Goal: Check status: Check status

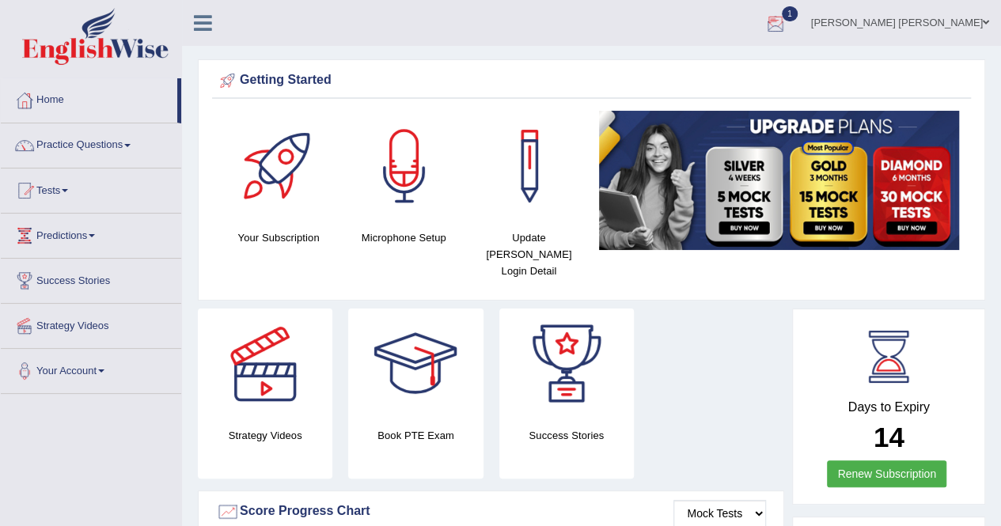
click at [787, 28] on div at bounding box center [776, 24] width 24 height 24
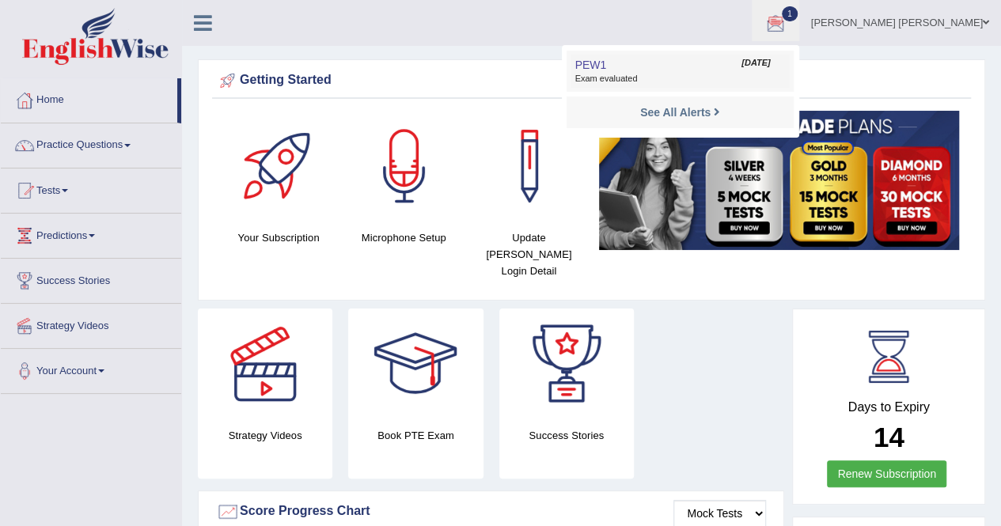
click at [606, 66] on span "PEW1" at bounding box center [590, 65] width 32 height 13
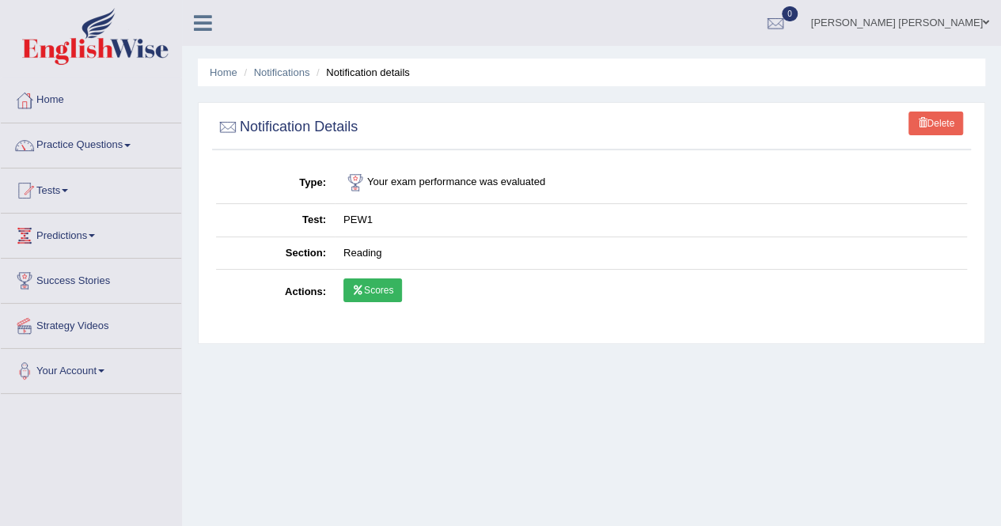
click at [396, 286] on link "Scores" at bounding box center [372, 291] width 59 height 24
click at [267, 75] on link "Notifications" at bounding box center [282, 72] width 56 height 12
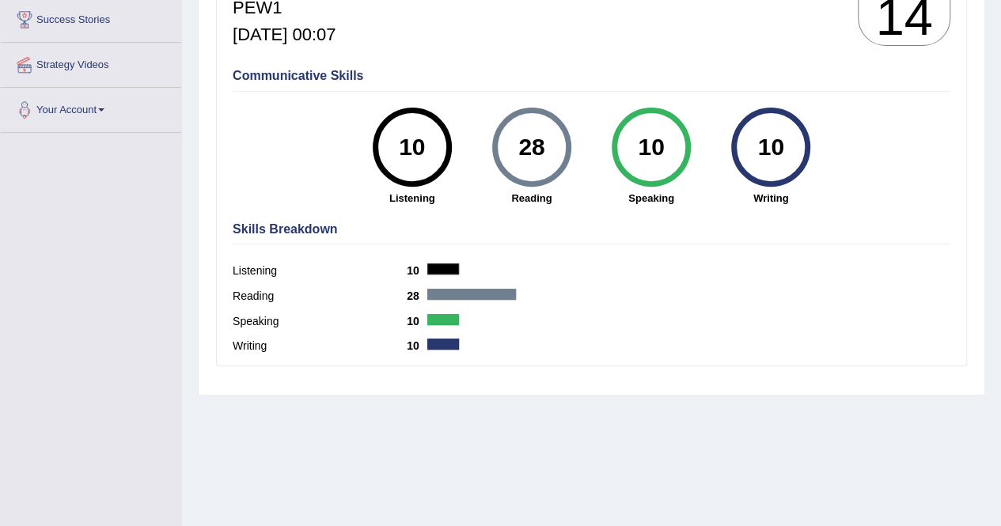
scroll to position [256, 0]
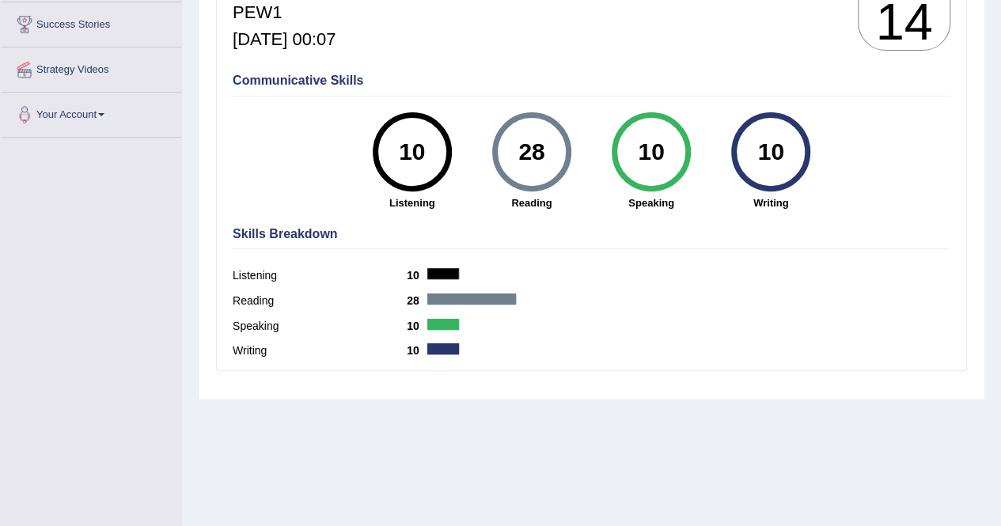
click at [652, 293] on div "Reading 28" at bounding box center [592, 302] width 718 height 25
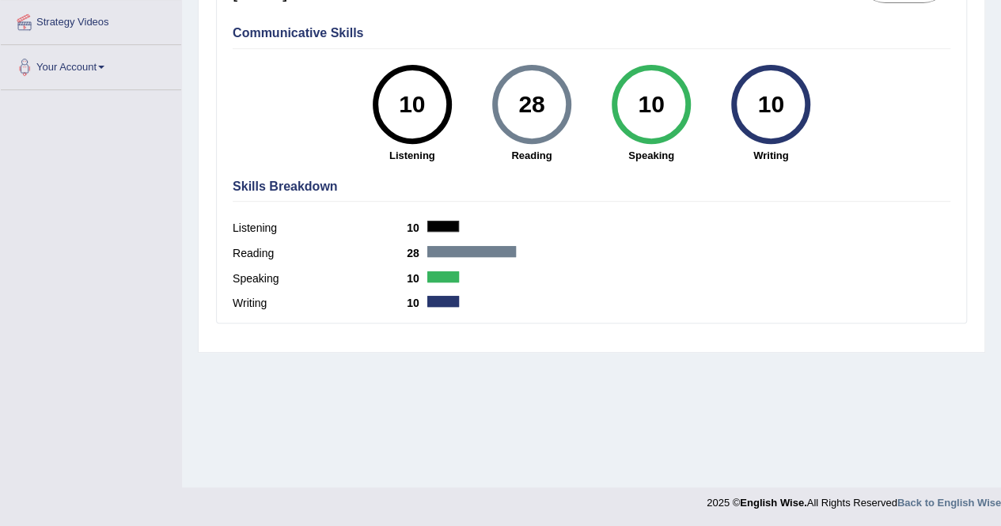
scroll to position [0, 0]
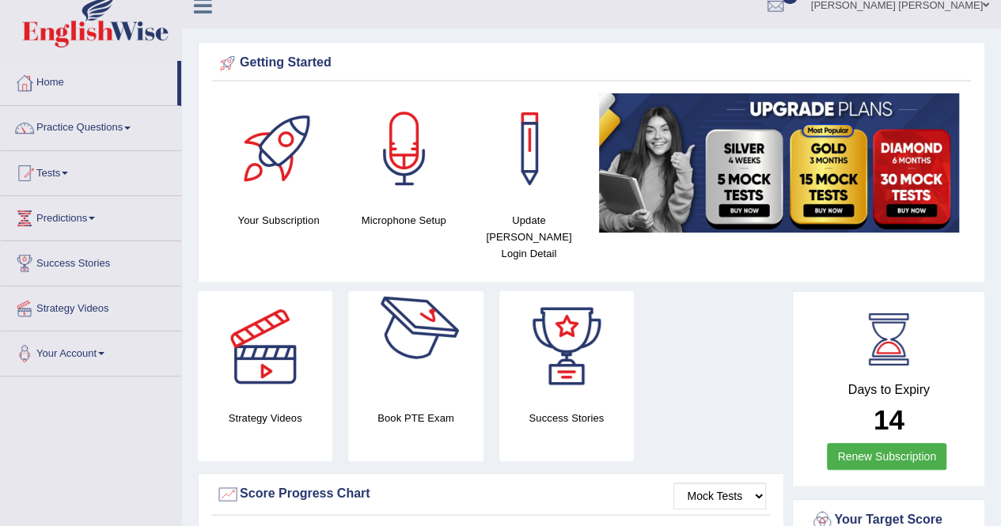
scroll to position [16, 0]
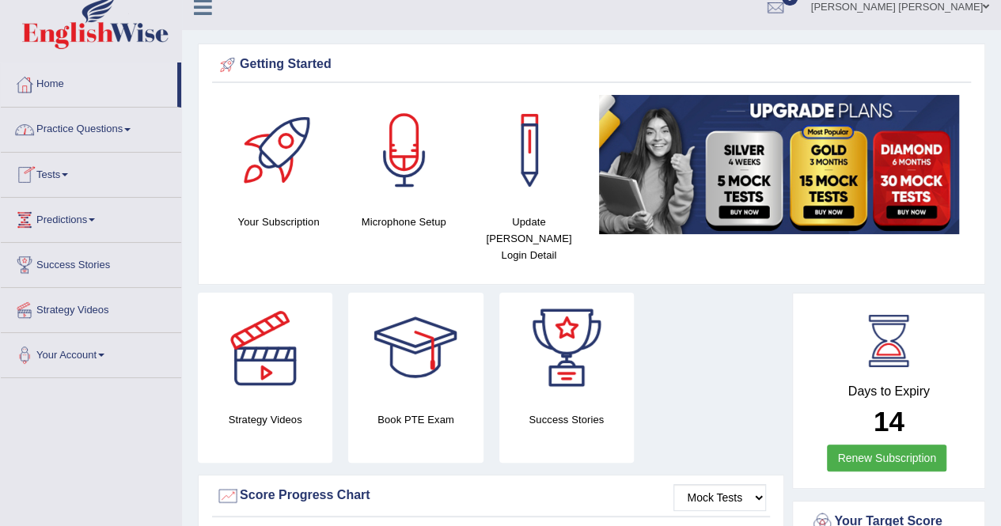
click at [62, 169] on link "Tests" at bounding box center [91, 173] width 180 height 40
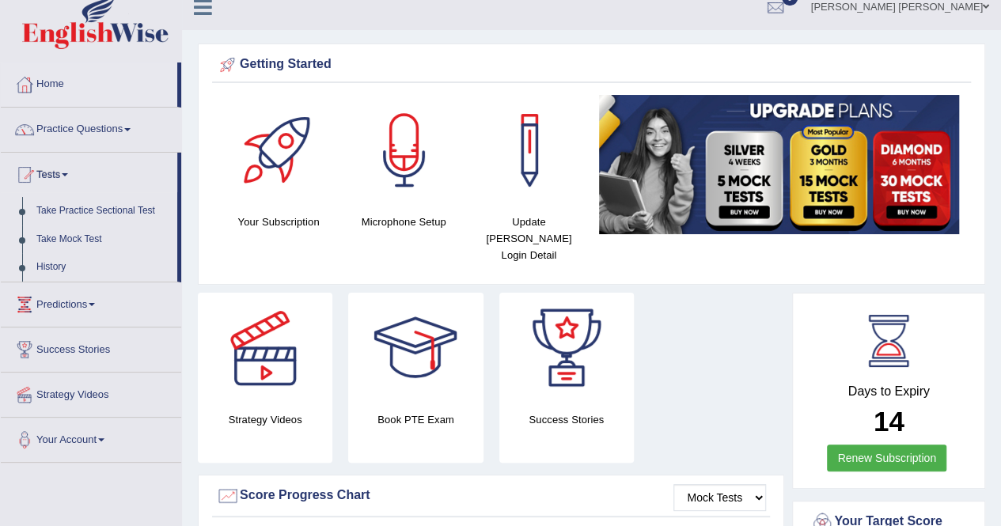
click at [62, 169] on link "Tests" at bounding box center [89, 173] width 176 height 40
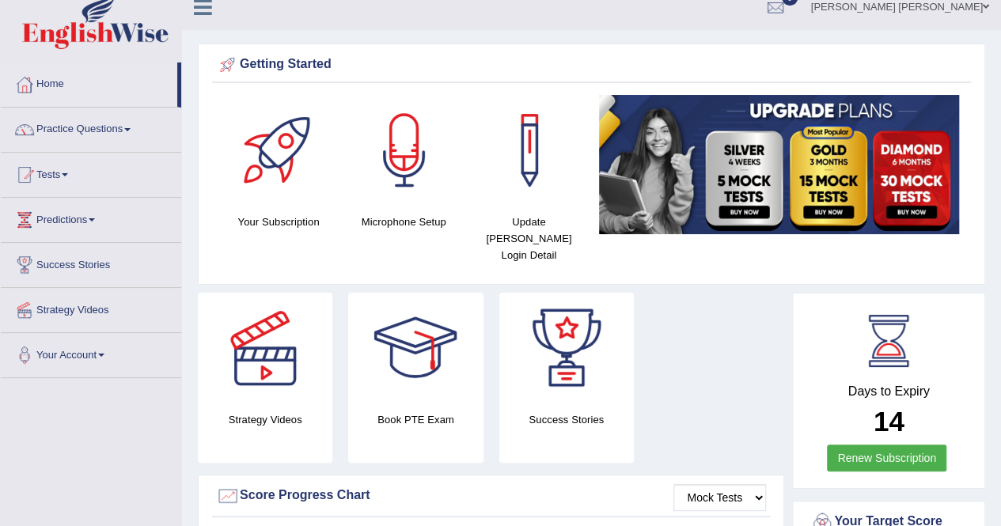
click at [62, 169] on link "Tests" at bounding box center [91, 173] width 180 height 40
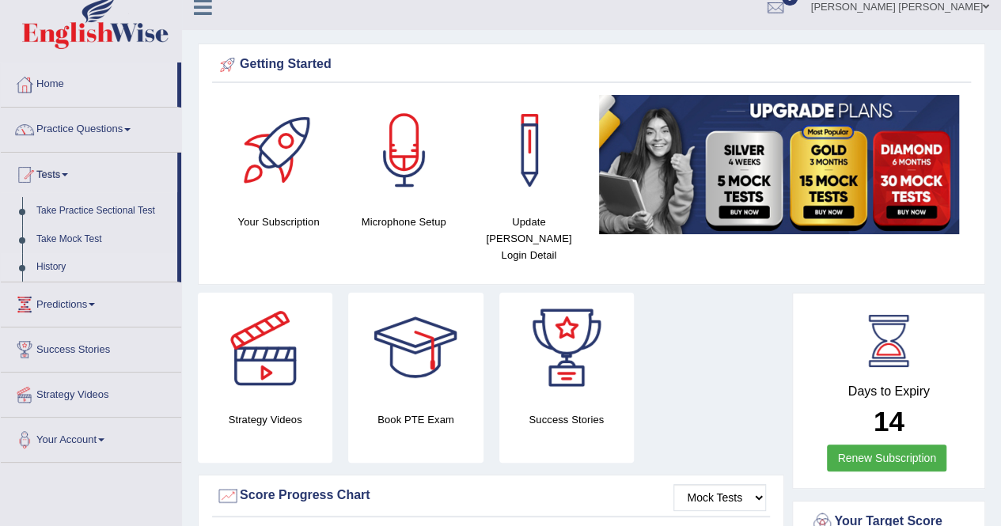
click at [59, 266] on link "History" at bounding box center [103, 267] width 148 height 28
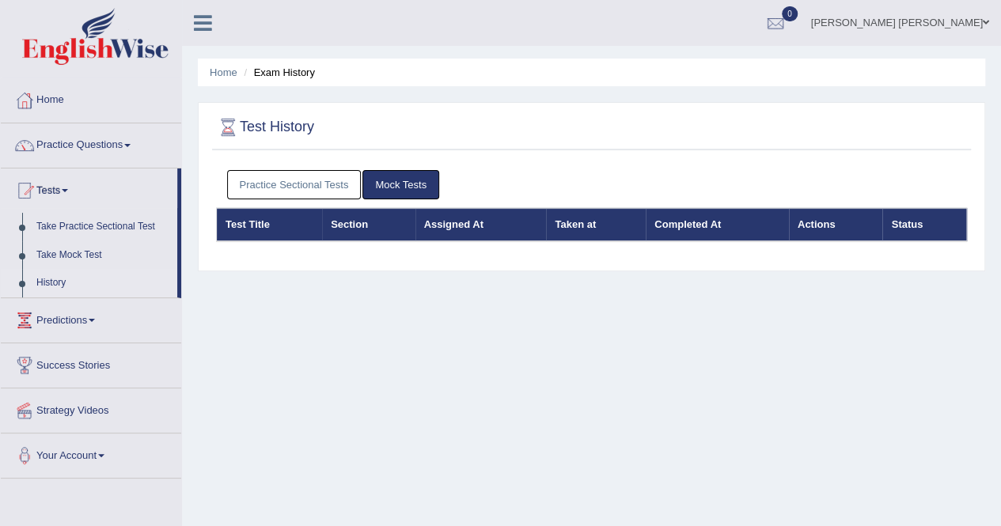
click at [396, 183] on link "Mock Tests" at bounding box center [400, 184] width 77 height 29
click at [334, 186] on link "Practice Sectional Tests" at bounding box center [294, 184] width 135 height 29
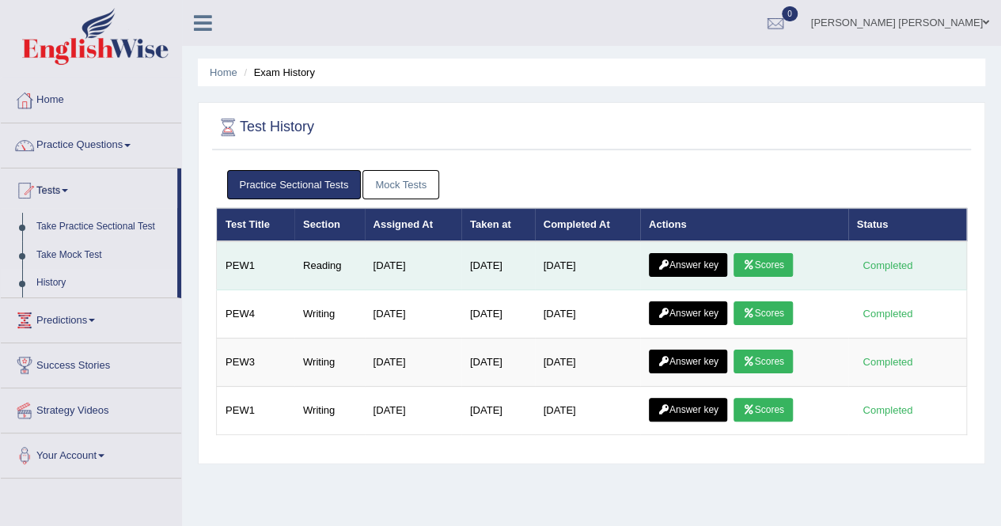
click at [706, 262] on link "Answer key" at bounding box center [688, 265] width 78 height 24
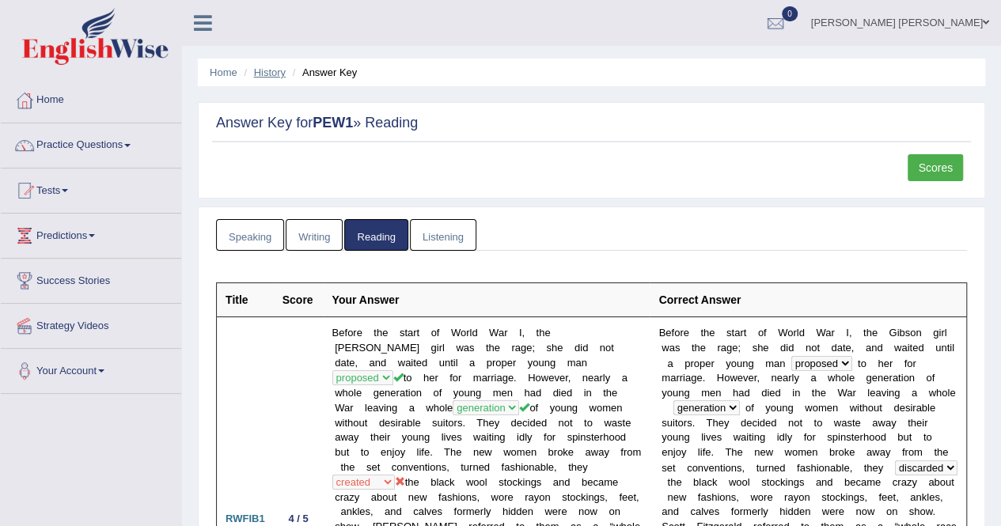
click at [264, 67] on link "History" at bounding box center [270, 72] width 32 height 12
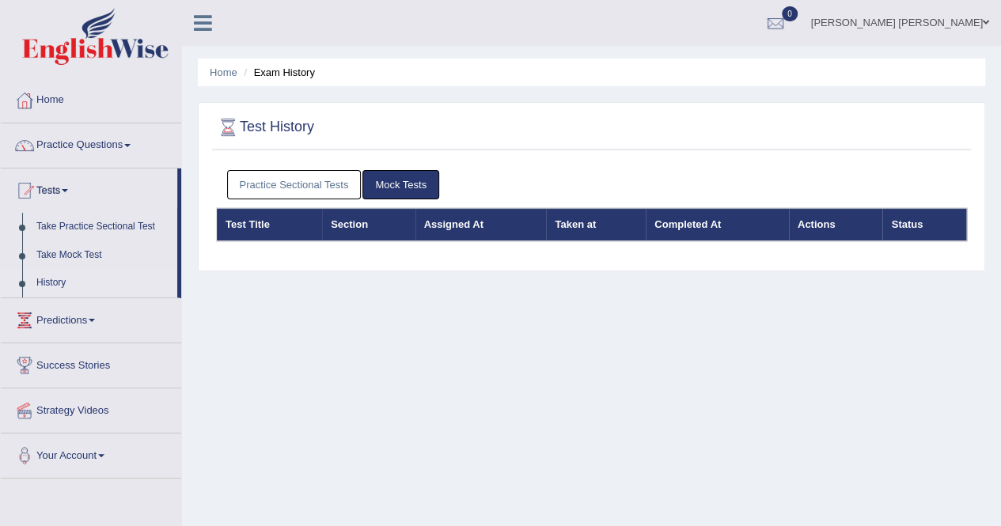
click at [305, 186] on link "Practice Sectional Tests" at bounding box center [294, 184] width 135 height 29
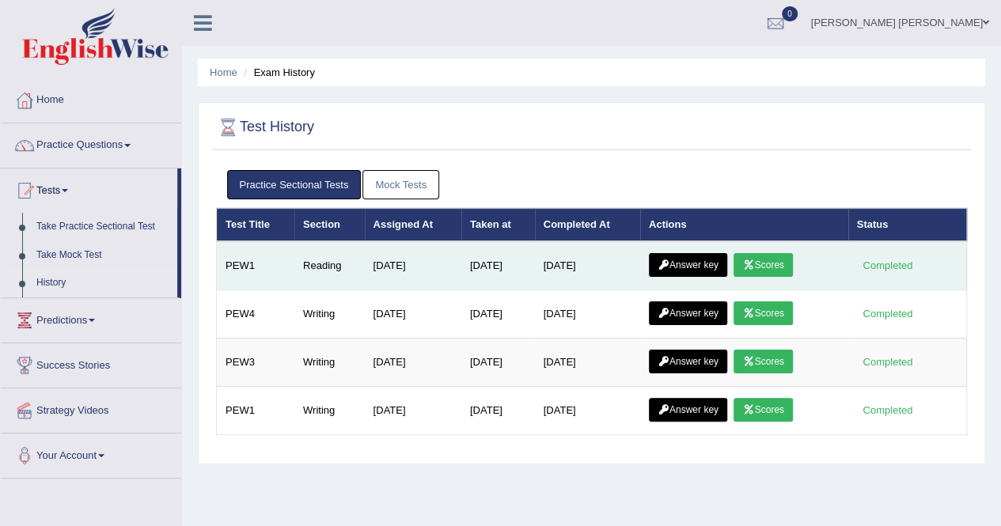
click at [754, 264] on icon at bounding box center [748, 264] width 12 height 9
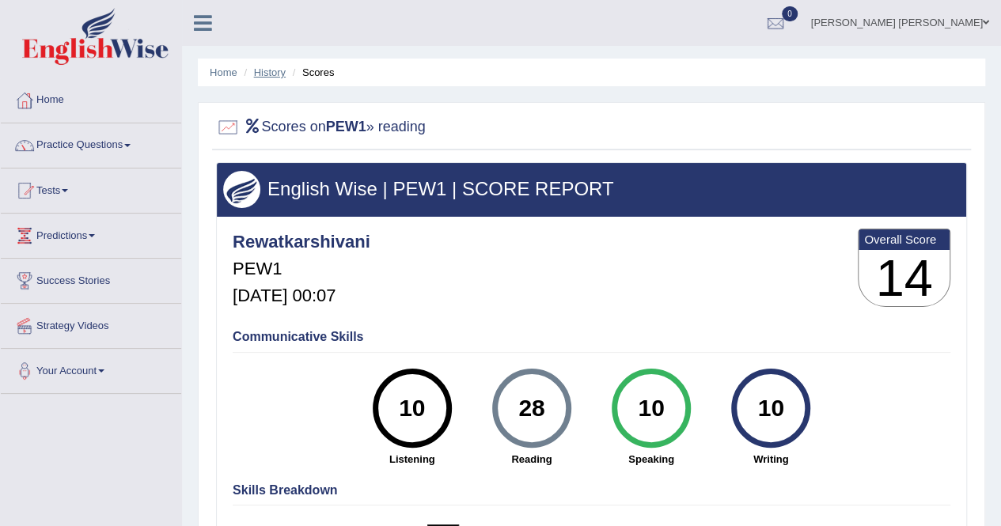
click at [282, 72] on link "History" at bounding box center [270, 72] width 32 height 12
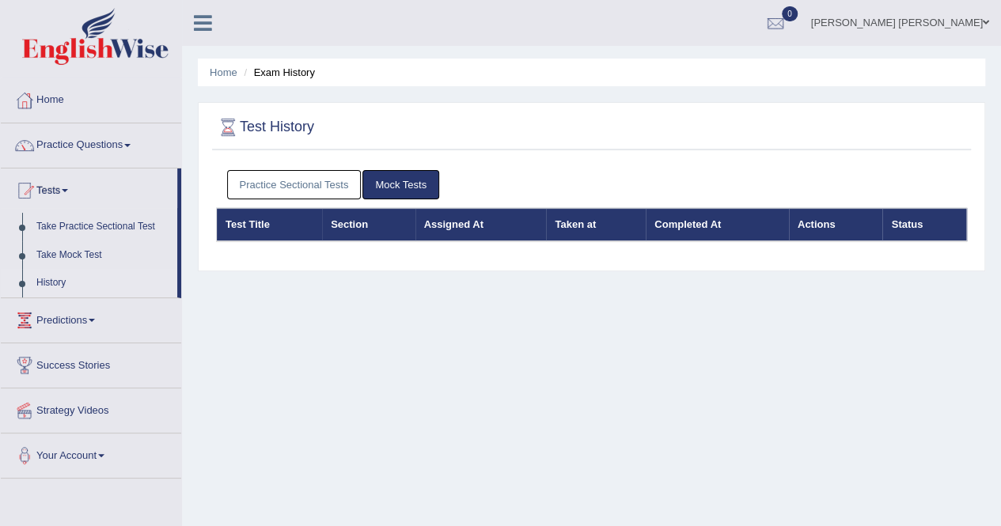
click at [317, 184] on link "Practice Sectional Tests" at bounding box center [294, 184] width 135 height 29
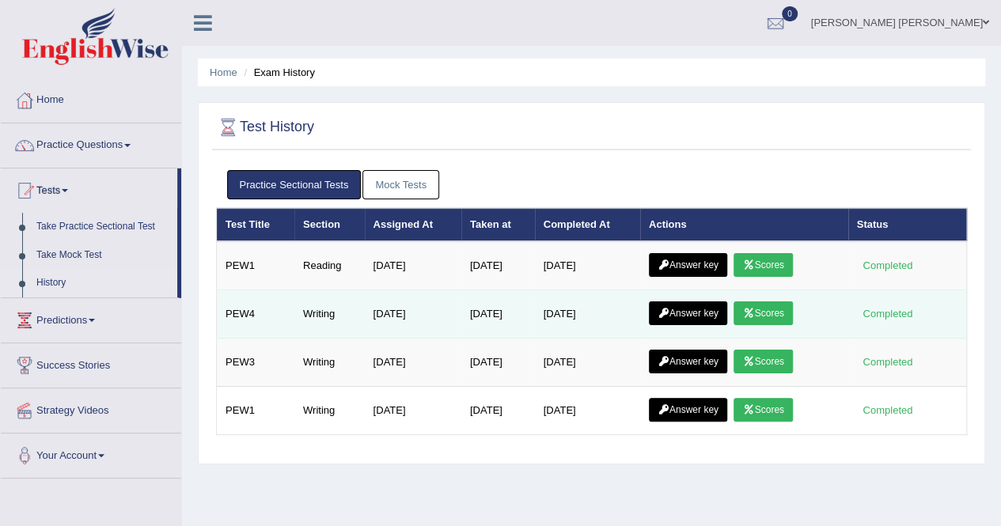
click at [761, 311] on link "Scores" at bounding box center [763, 313] width 59 height 24
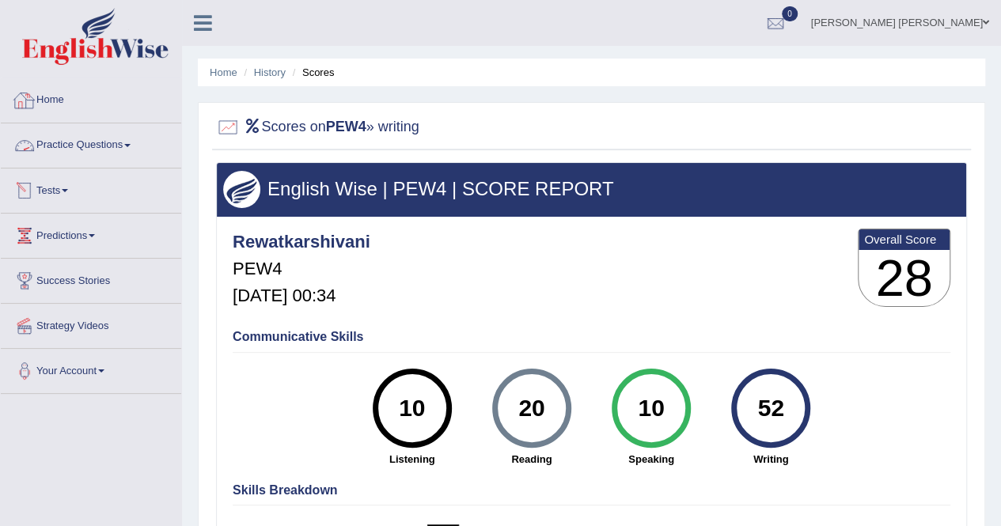
click at [49, 91] on link "Home" at bounding box center [91, 98] width 180 height 40
